Goal: Task Accomplishment & Management: Manage account settings

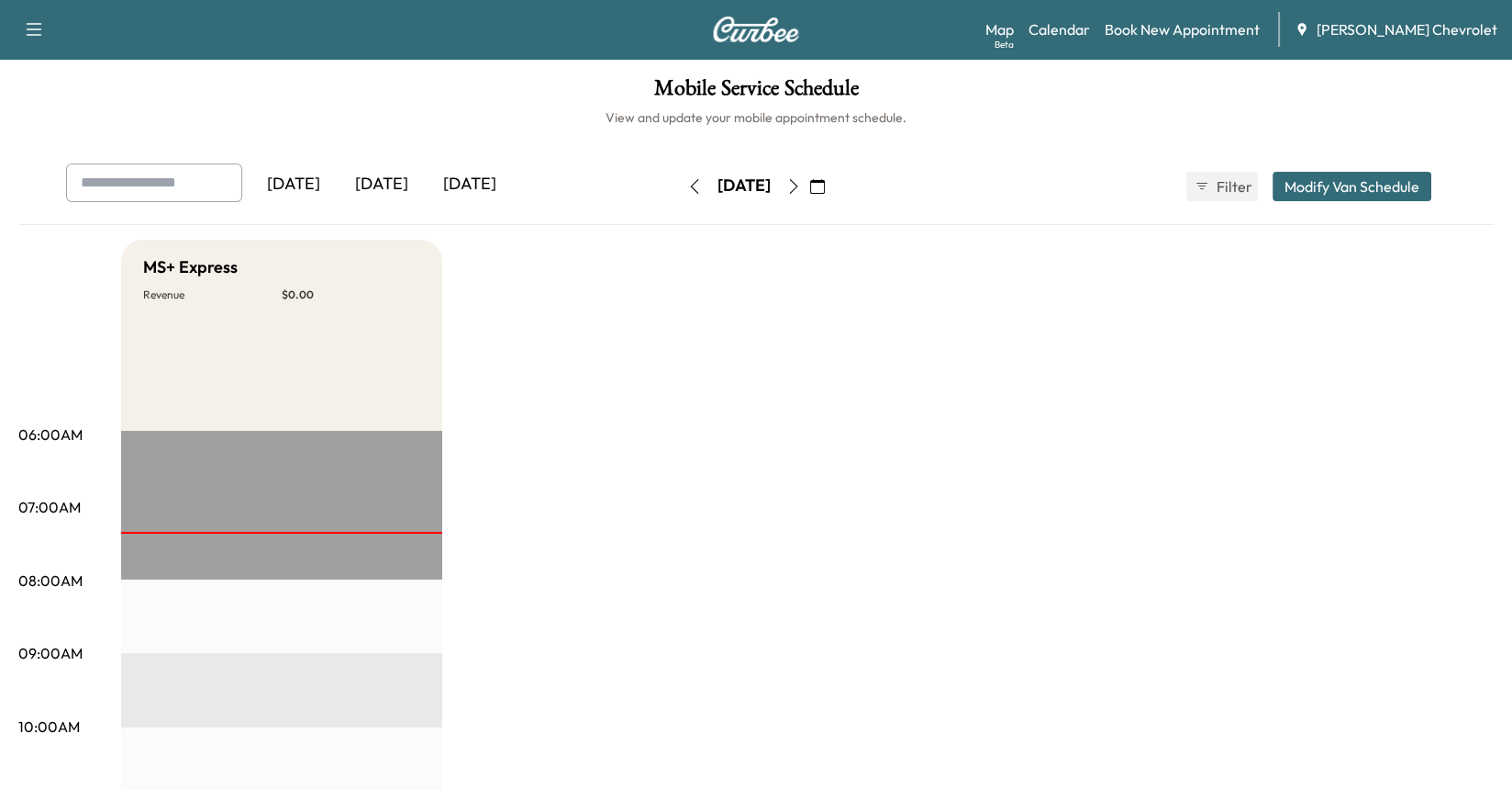
click at [397, 181] on div "[DATE]" at bounding box center [382, 184] width 88 height 42
click at [467, 183] on div "[DATE]" at bounding box center [469, 184] width 88 height 42
click at [825, 189] on icon "button" at bounding box center [817, 186] width 15 height 15
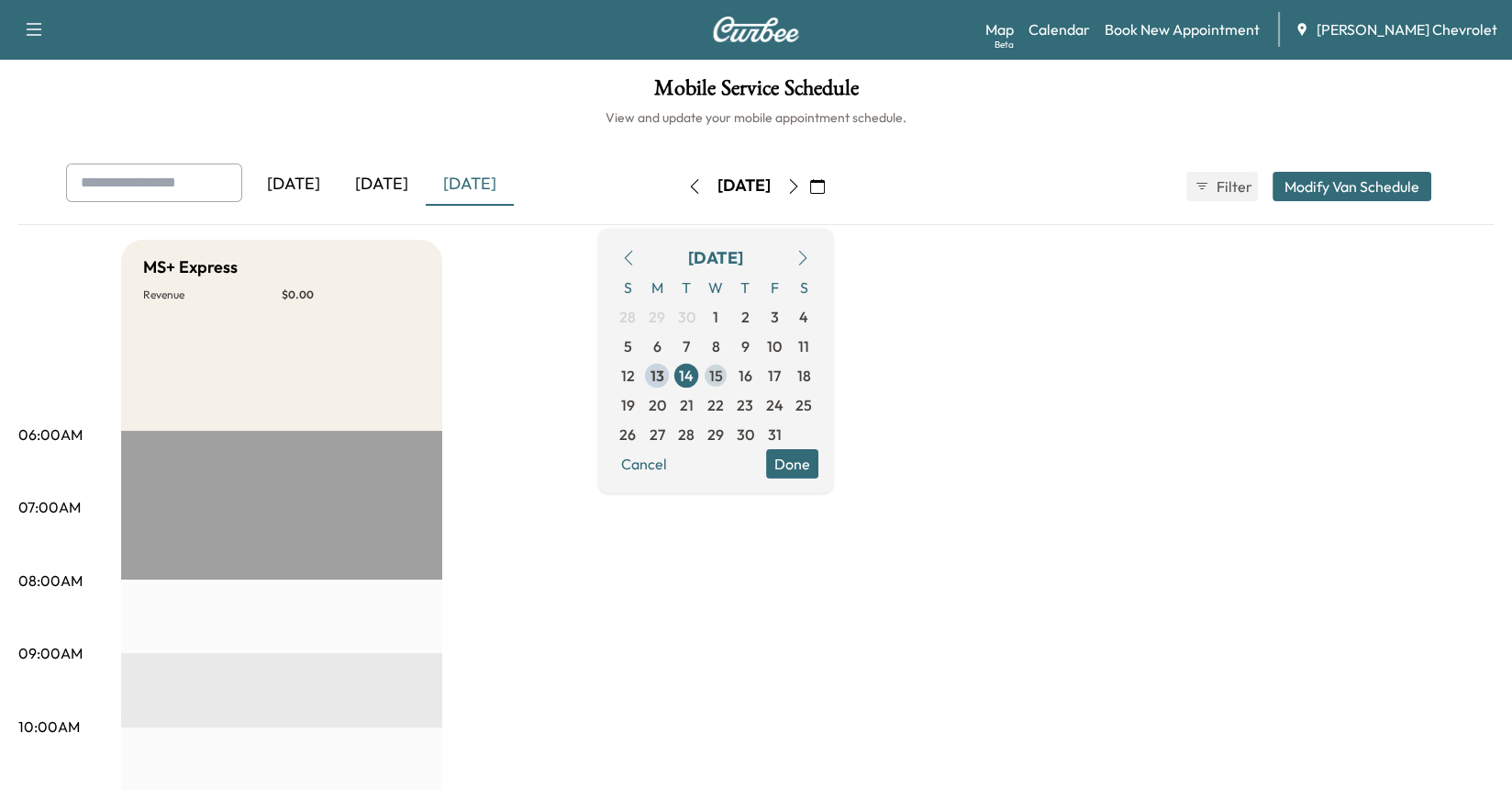
click at [723, 376] on span "15" at bounding box center [716, 374] width 14 height 22
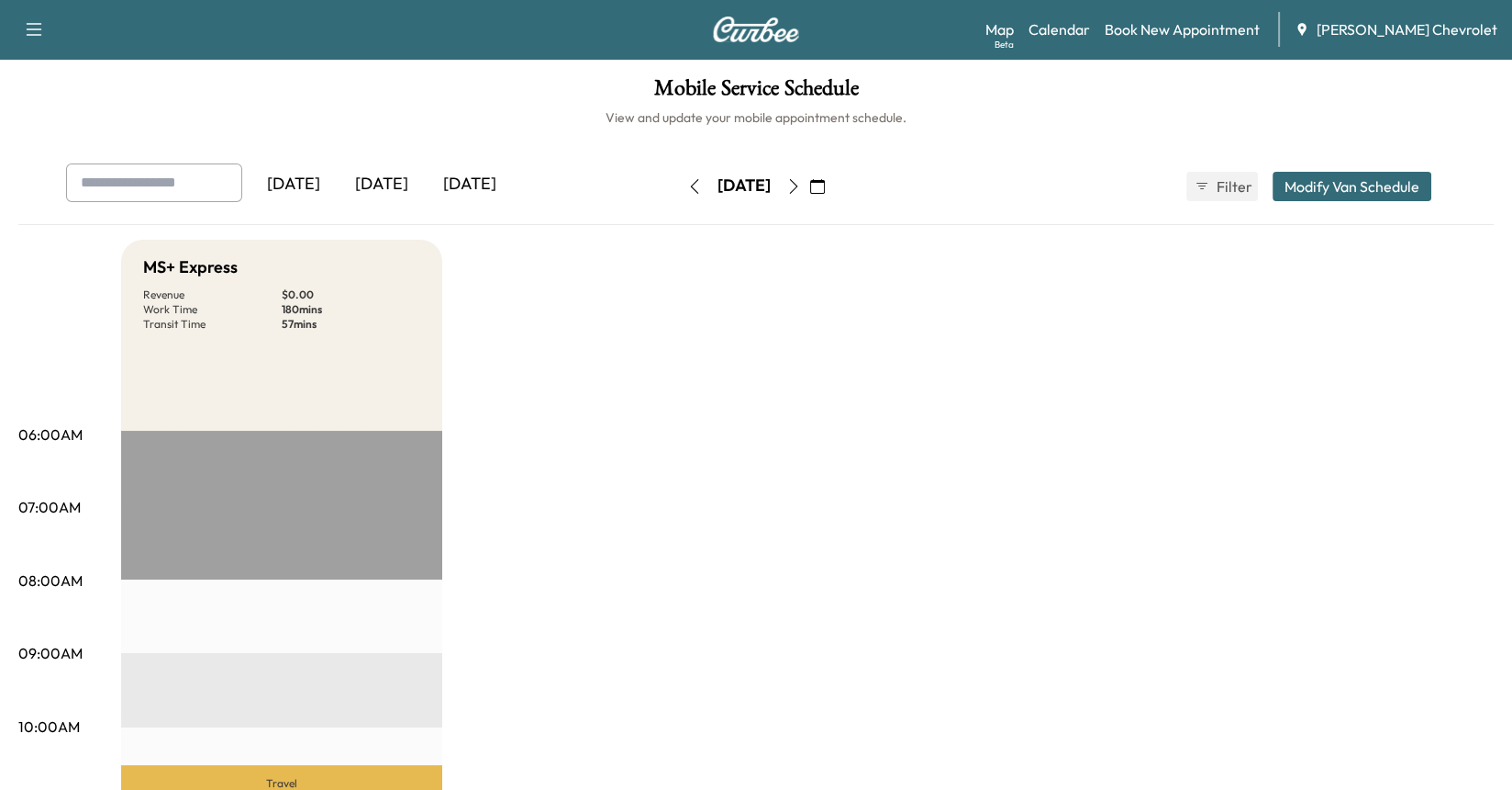
click at [394, 184] on div "[DATE]" at bounding box center [382, 184] width 88 height 42
